Goal: Navigation & Orientation: Go to known website

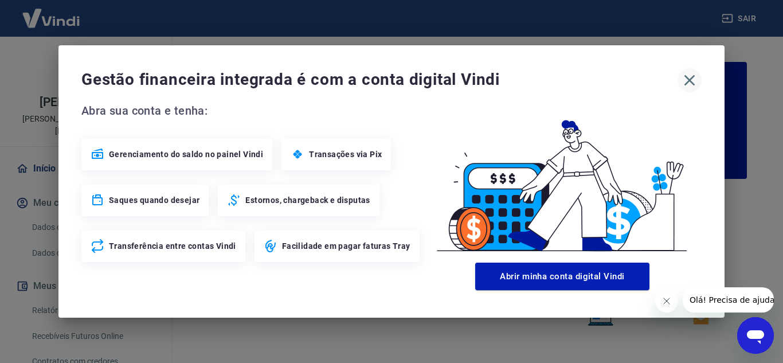
click at [688, 84] on icon "button" at bounding box center [690, 80] width 18 height 18
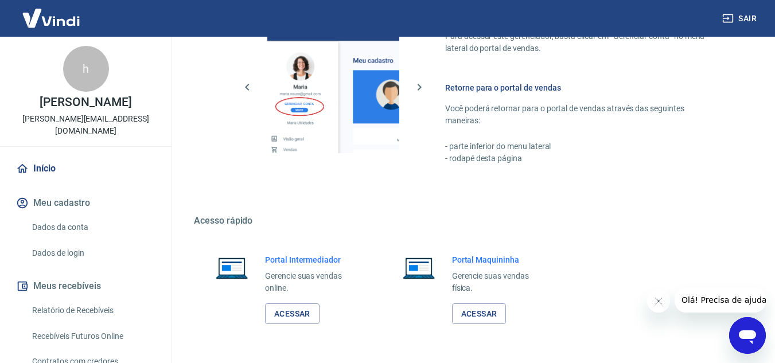
scroll to position [697, 0]
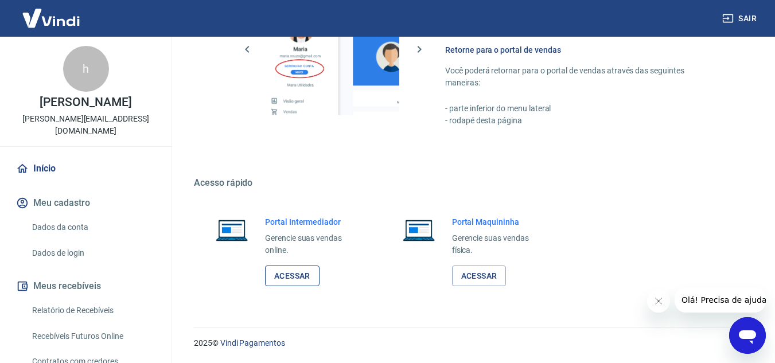
click at [309, 279] on link "Acessar" at bounding box center [292, 275] width 54 height 21
